Goal: Find specific page/section

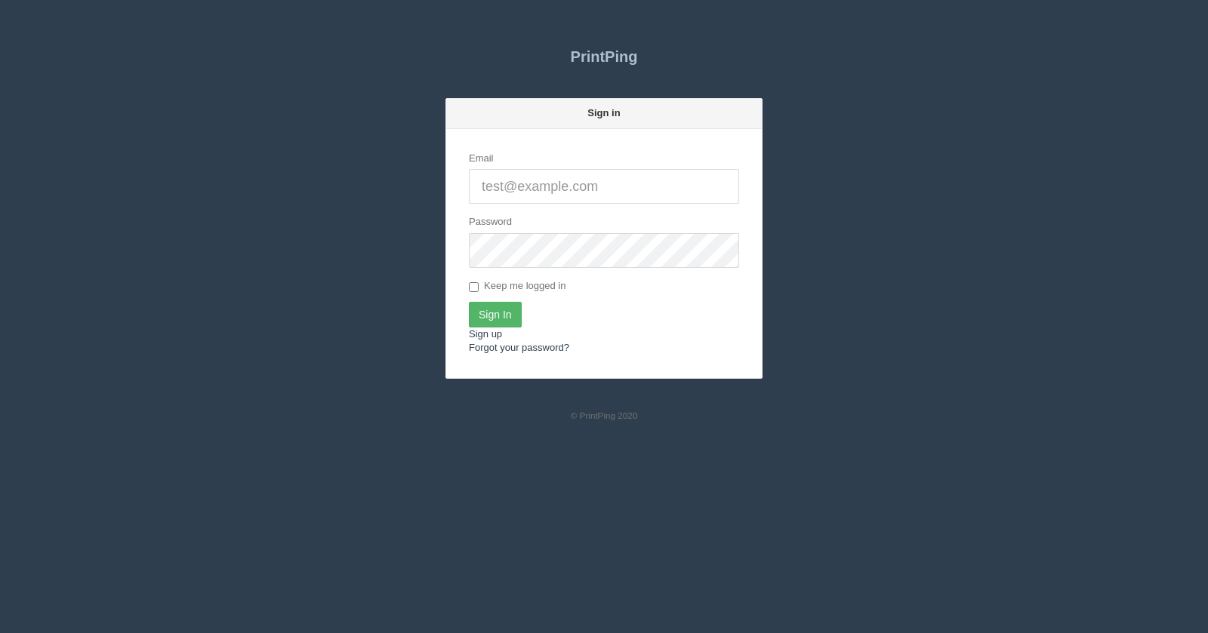
type input "[EMAIL_ADDRESS][DOMAIN_NAME]"
click at [502, 309] on input "Sign In" at bounding box center [495, 315] width 53 height 26
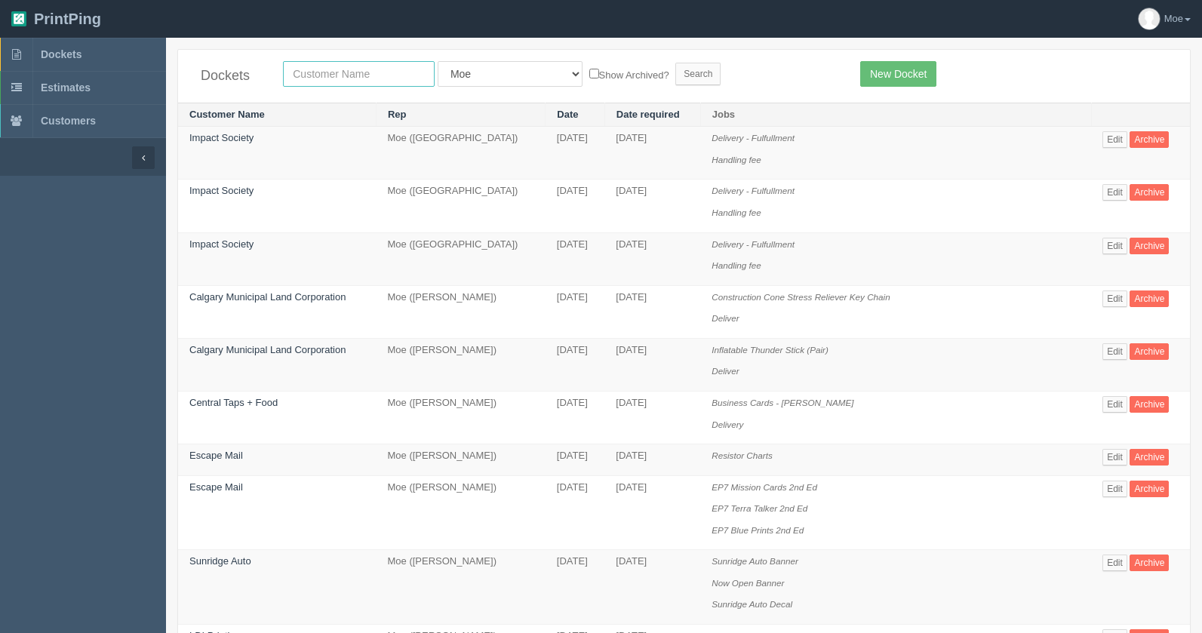
click at [343, 75] on input "text" at bounding box center [359, 74] width 152 height 26
type input "w"
type input "impact"
click at [676, 72] on input "Search" at bounding box center [698, 74] width 45 height 23
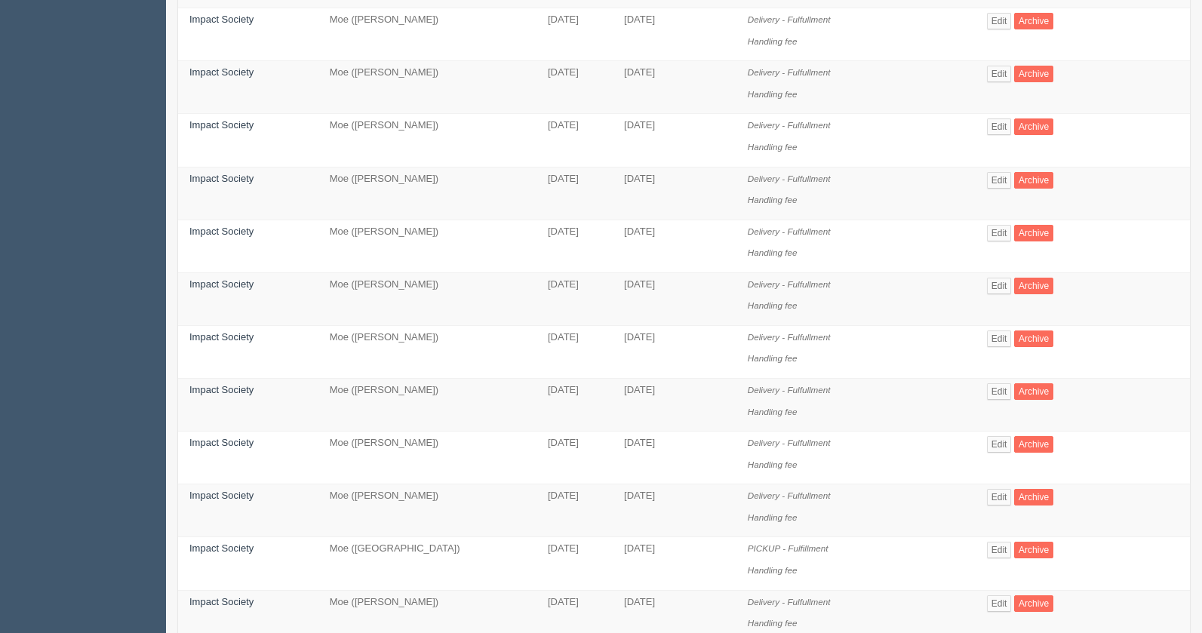
scroll to position [869, 0]
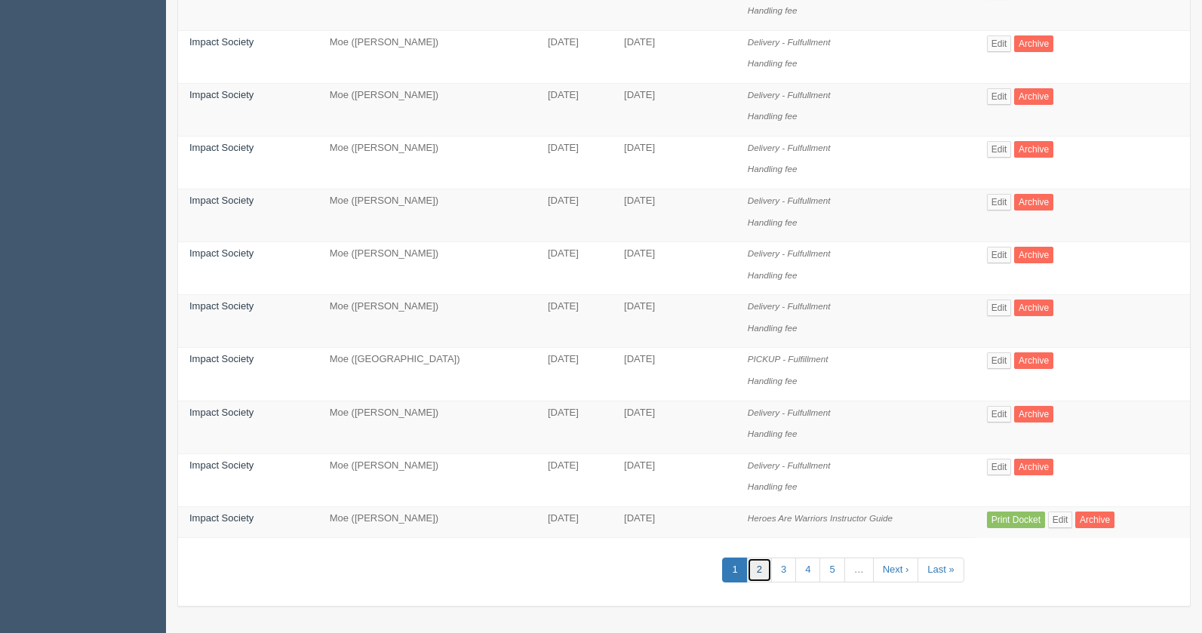
click at [771, 571] on link "2" at bounding box center [759, 570] width 25 height 25
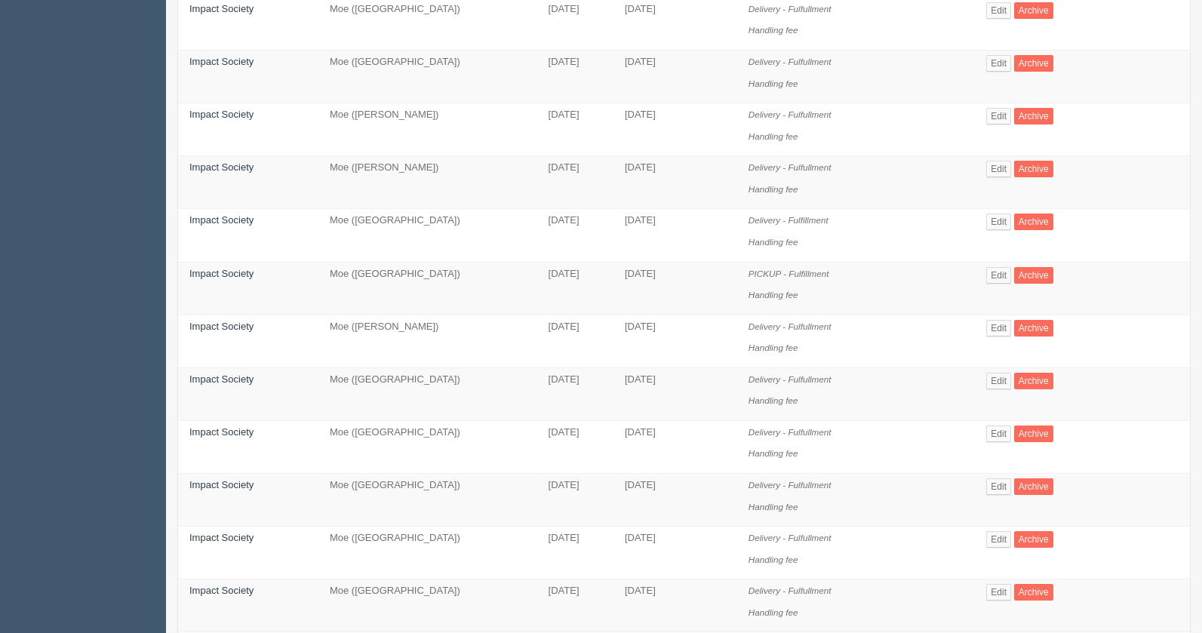
scroll to position [804, 0]
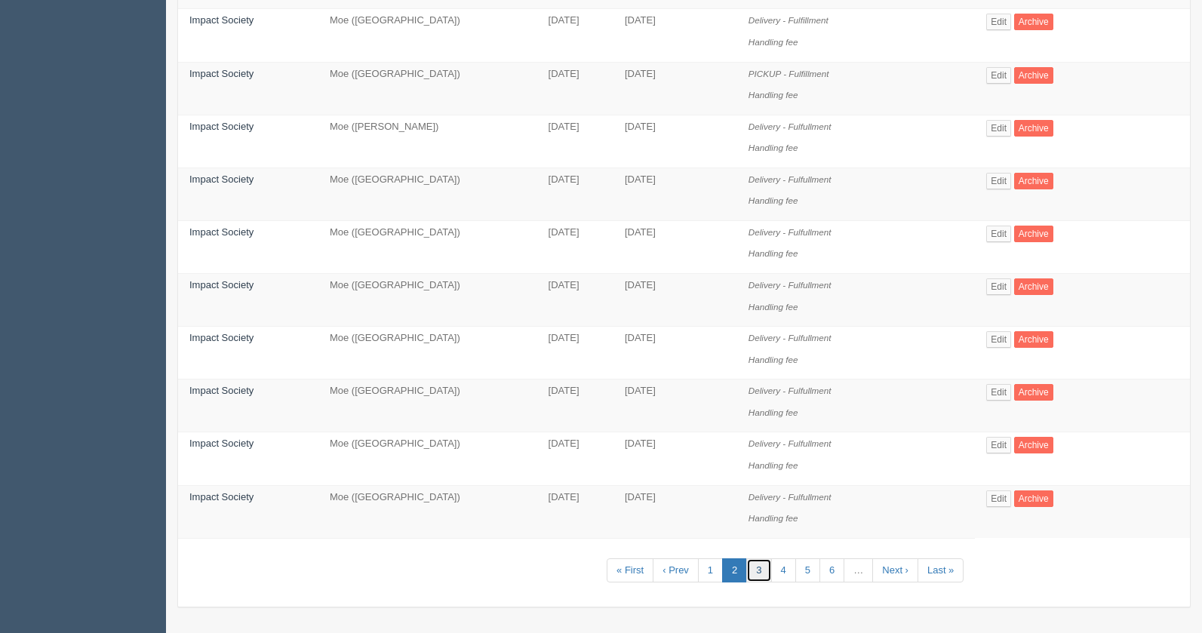
click at [749, 569] on link "3" at bounding box center [758, 571] width 25 height 25
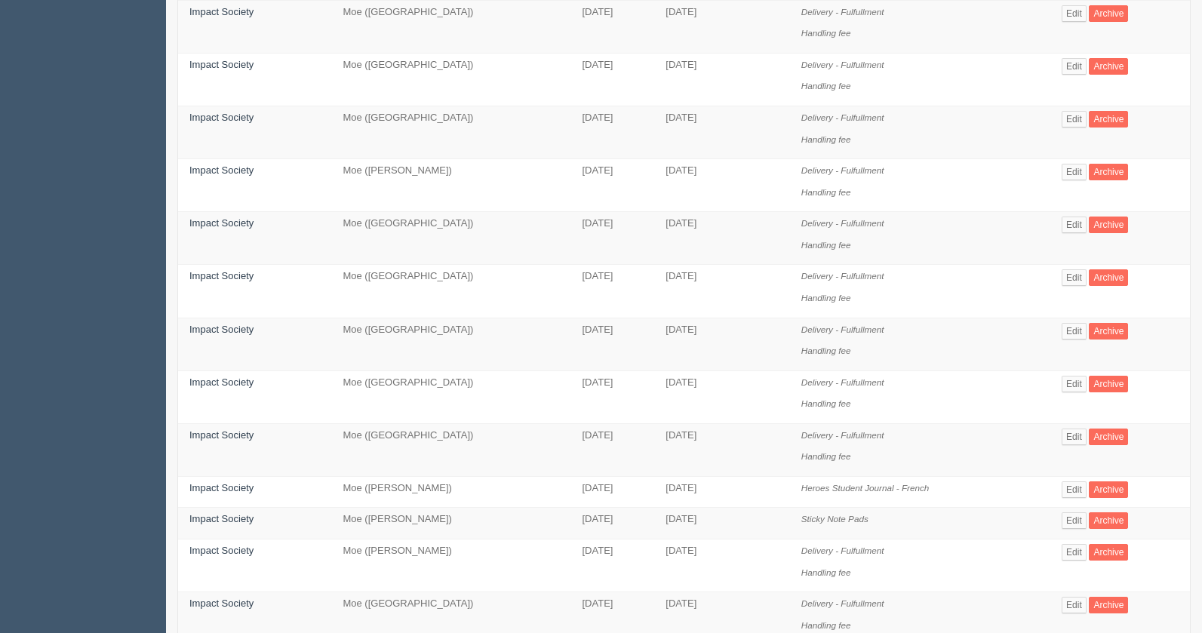
scroll to position [804, 0]
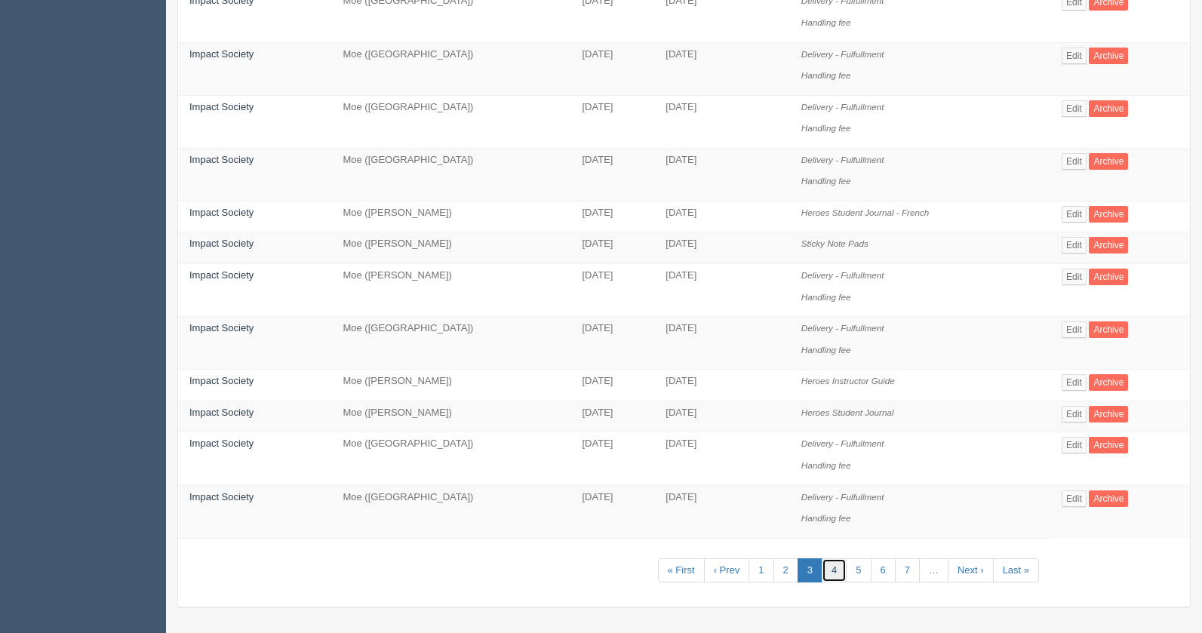
click at [836, 568] on link "4" at bounding box center [834, 571] width 25 height 25
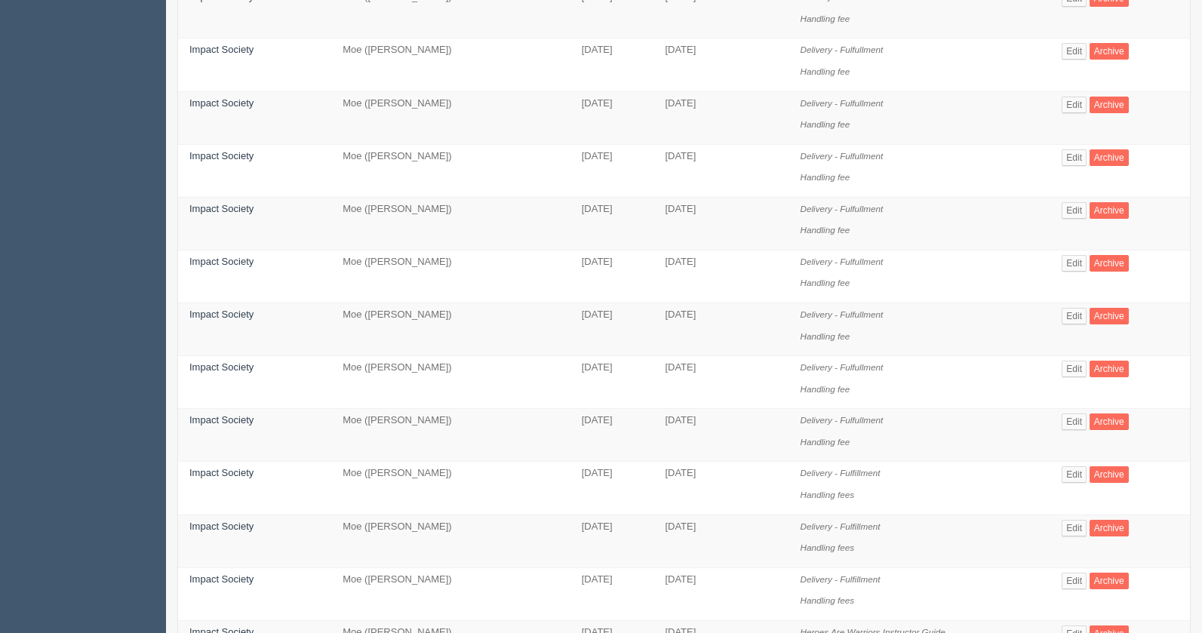
scroll to position [869, 0]
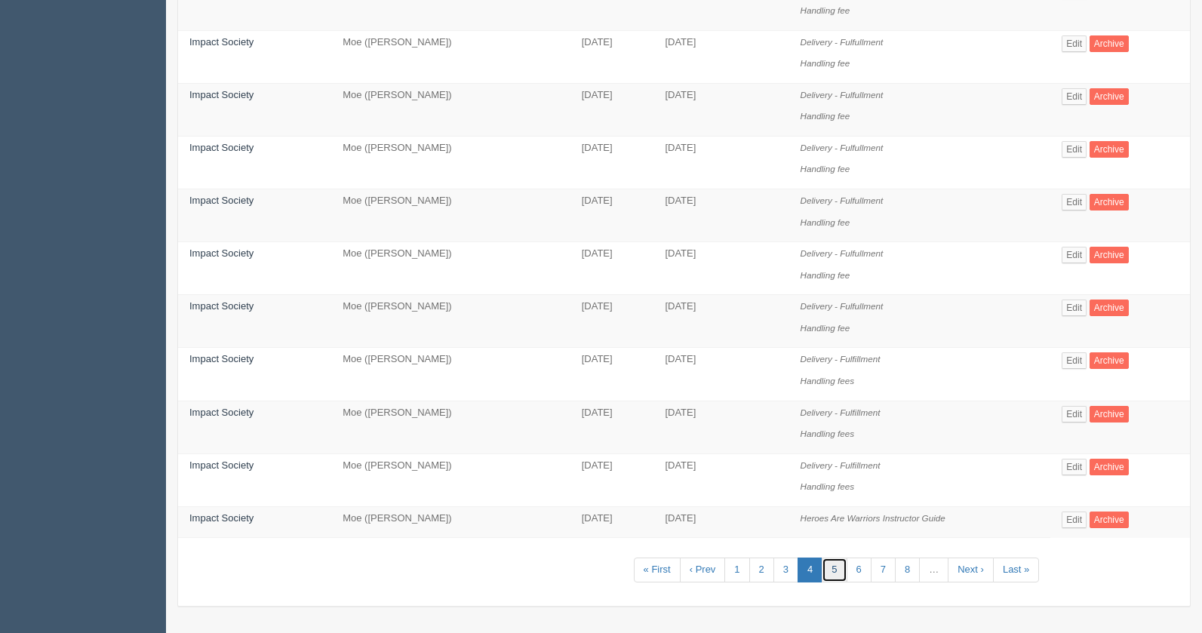
click at [839, 567] on link "5" at bounding box center [834, 570] width 25 height 25
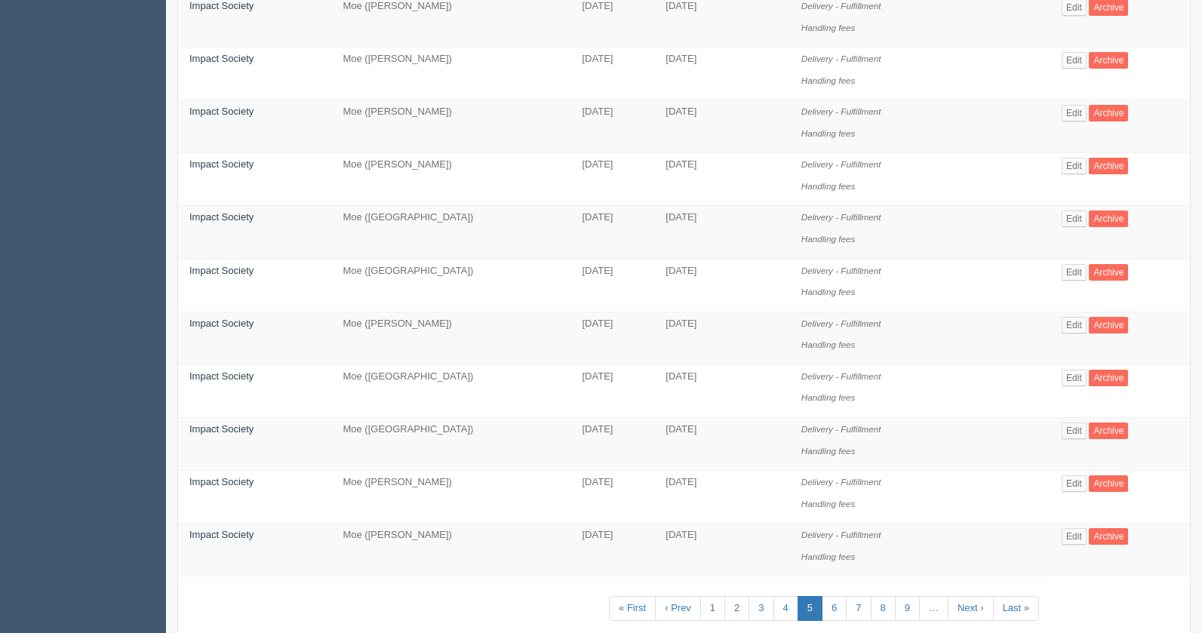
scroll to position [869, 0]
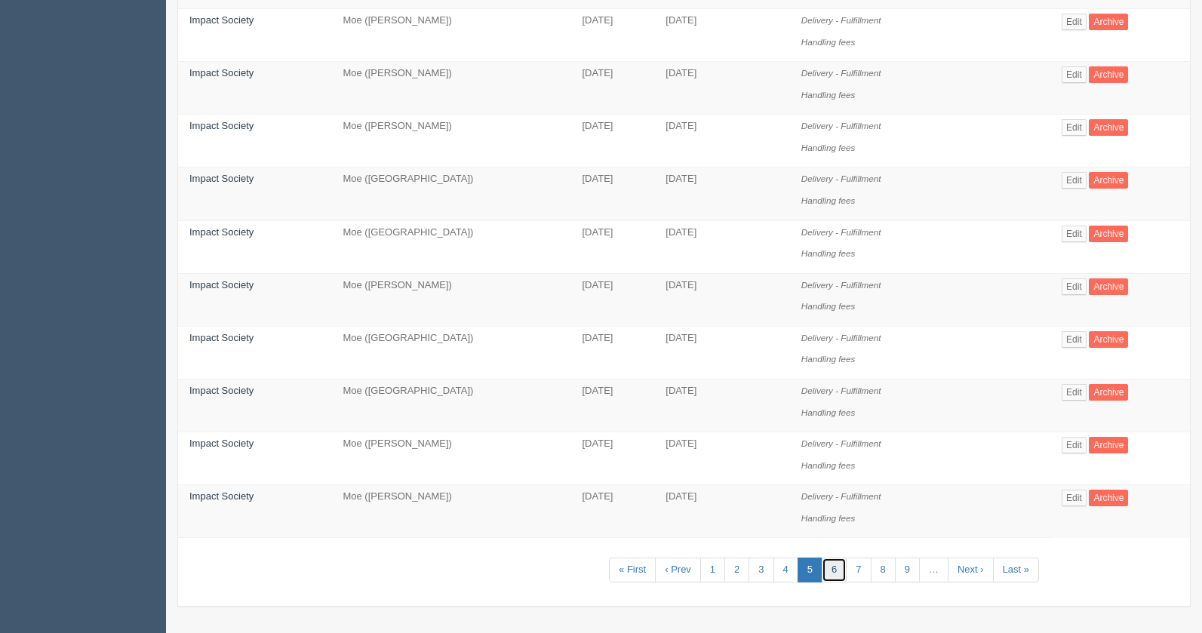
click at [832, 577] on link "6" at bounding box center [834, 570] width 25 height 25
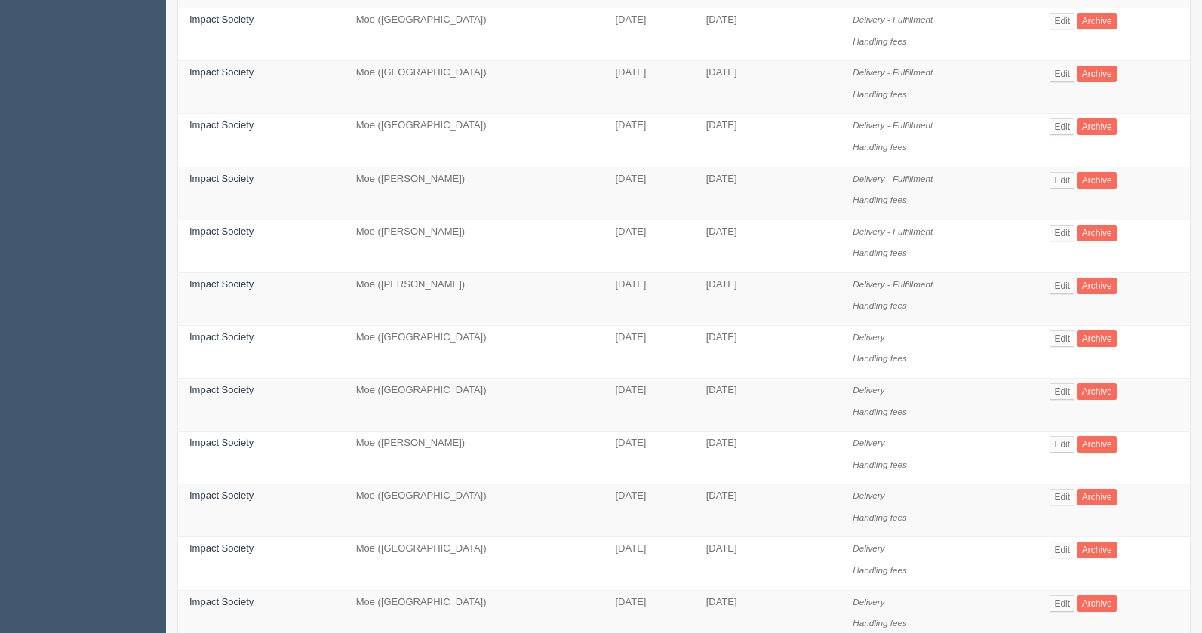
scroll to position [891, 0]
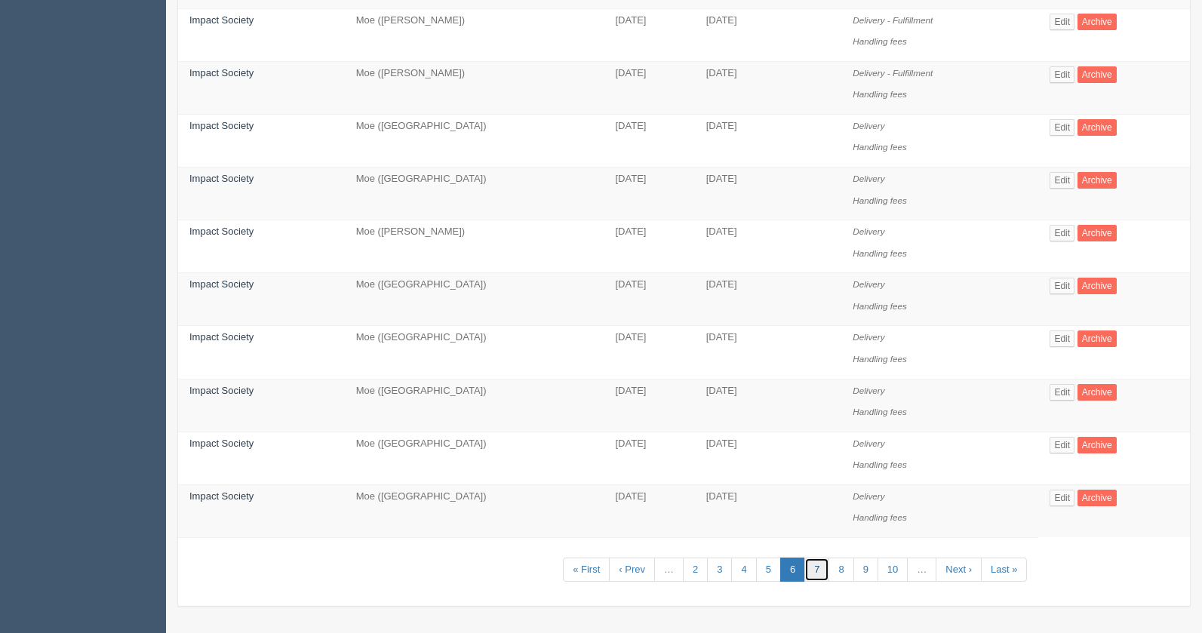
click at [817, 574] on link "7" at bounding box center [817, 570] width 25 height 25
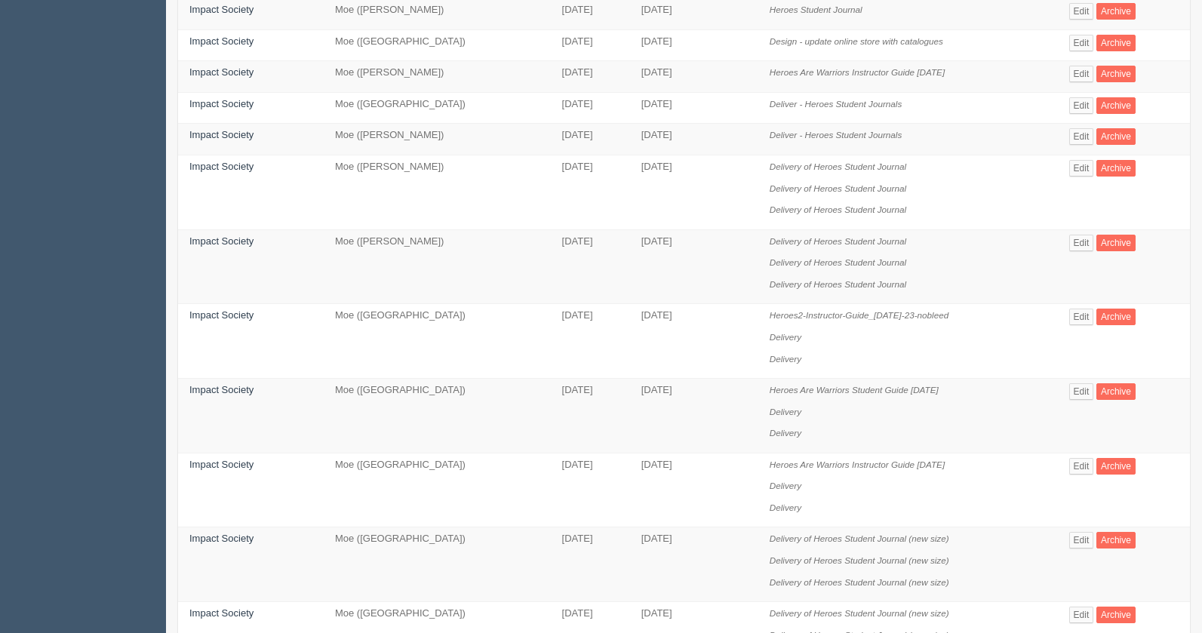
scroll to position [848, 0]
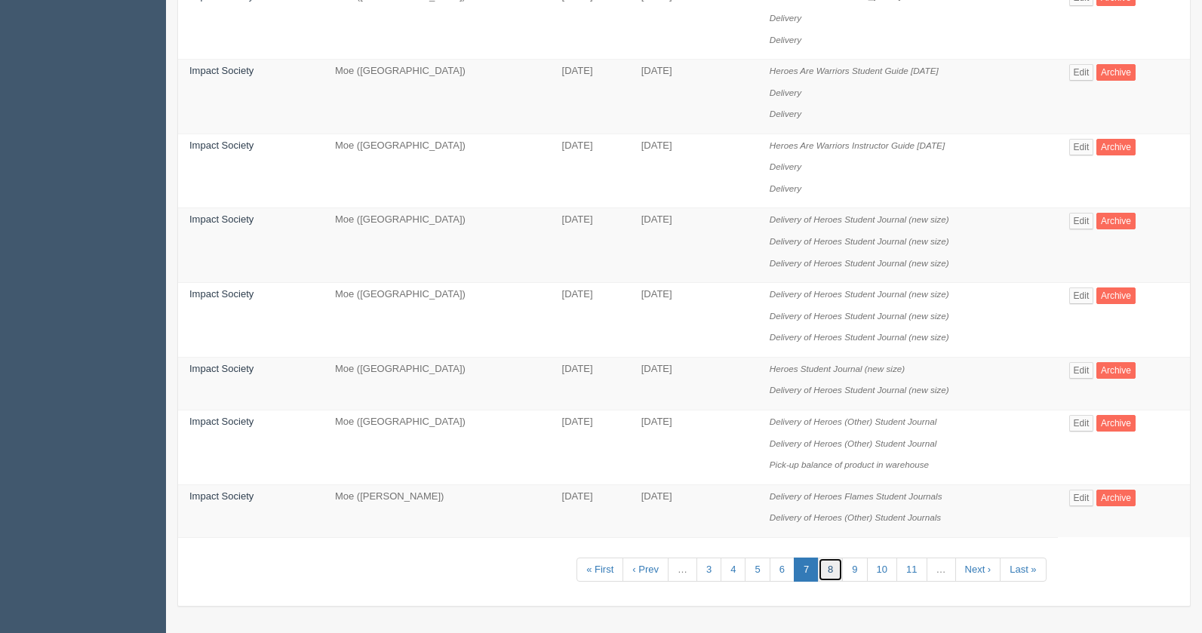
click at [840, 571] on link "8" at bounding box center [830, 570] width 25 height 25
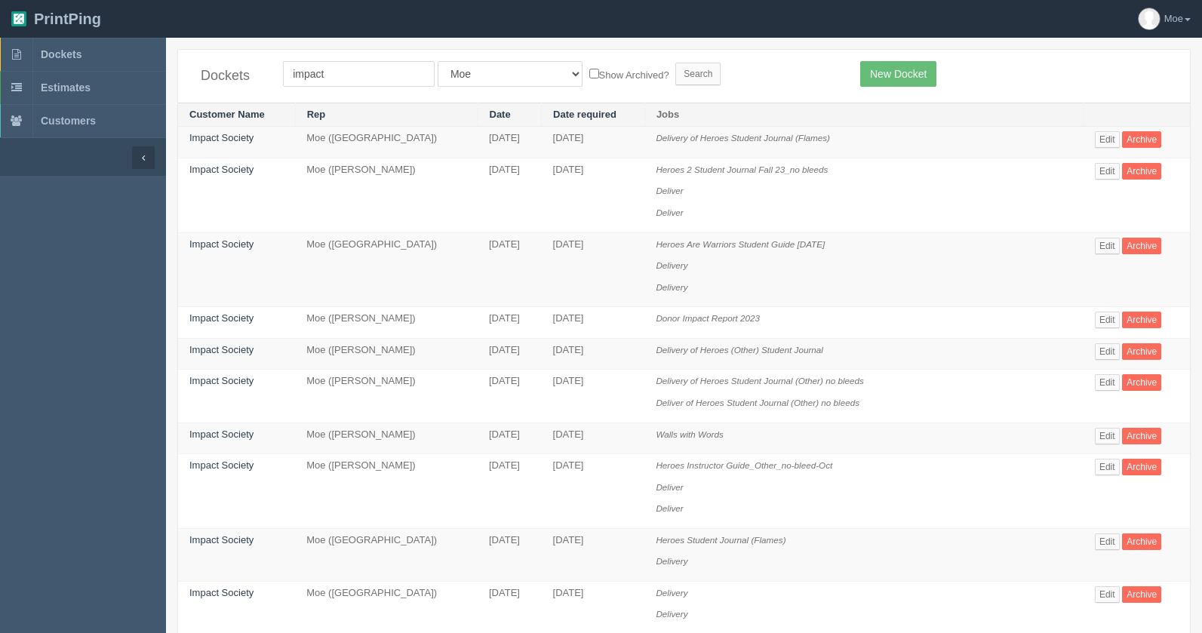
scroll to position [75, 0]
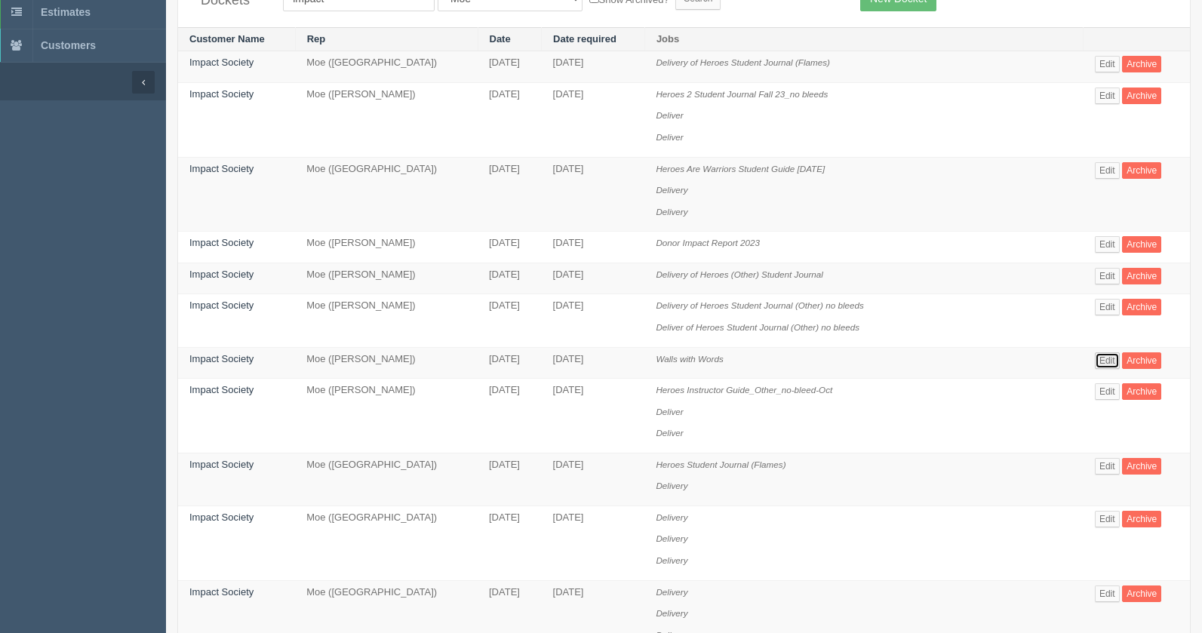
click at [1095, 364] on link "Edit" at bounding box center [1107, 360] width 25 height 17
